Goal: Check status: Check status

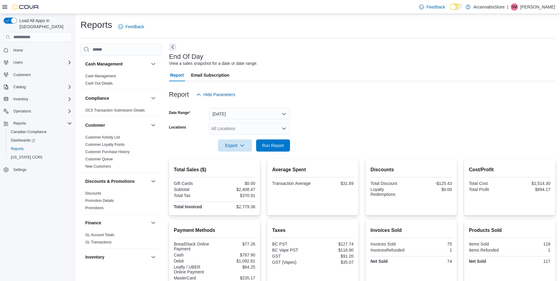
scroll to position [150, 0]
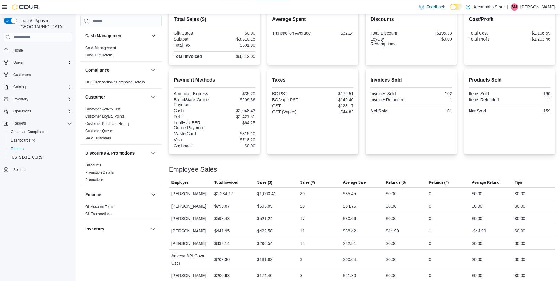
scroll to position [156, 0]
